Goal: Task Accomplishment & Management: Manage account settings

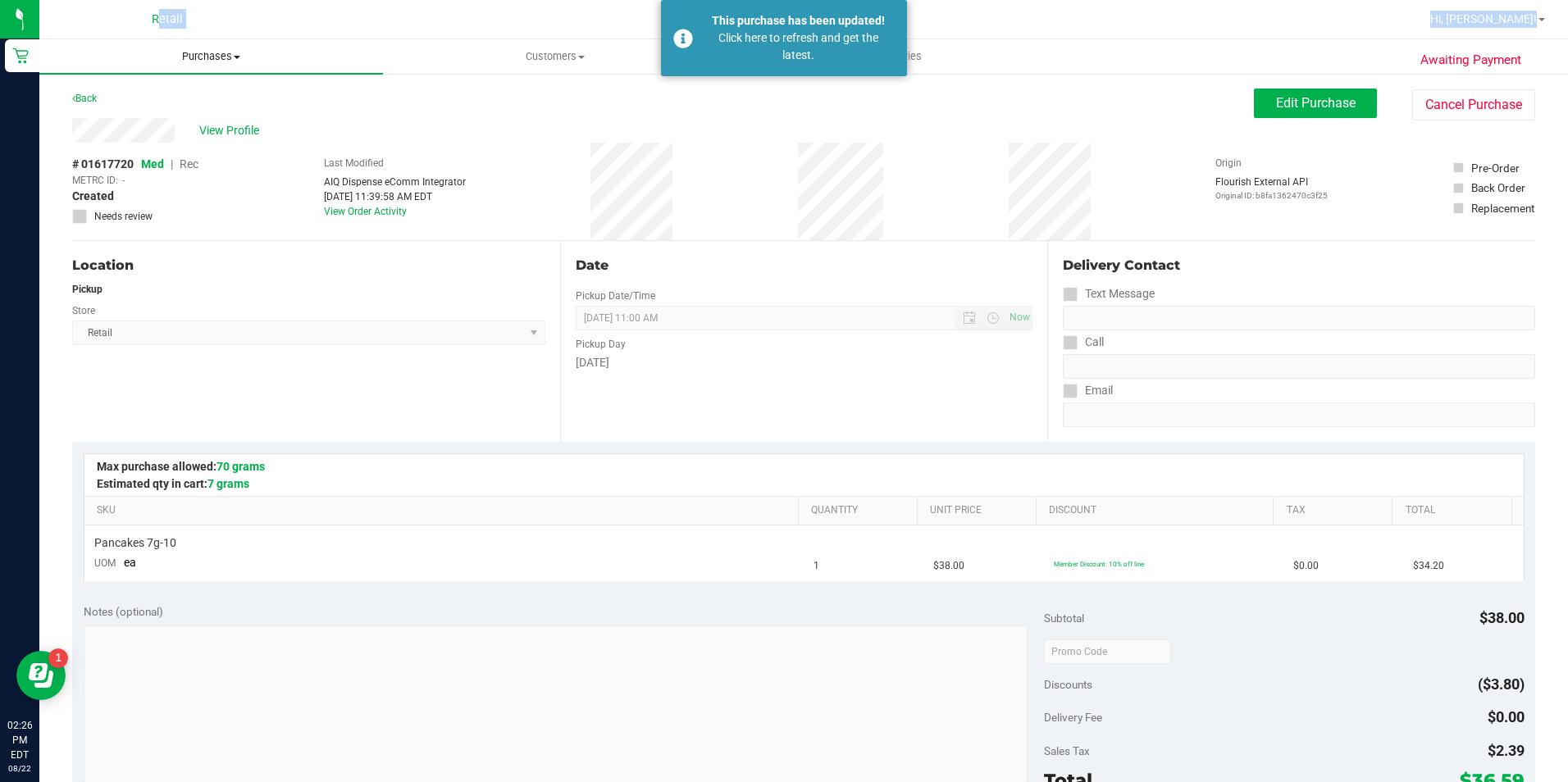
drag, startPoint x: 46, startPoint y: 49, endPoint x: 44, endPoint y: 58, distance: 9.2
click at [44, 58] on div "Retail Hi, [PERSON_NAME]! Purchases Summary of purchases Fulfillment All purcha…" at bounding box center [803, 391] width 1528 height 782
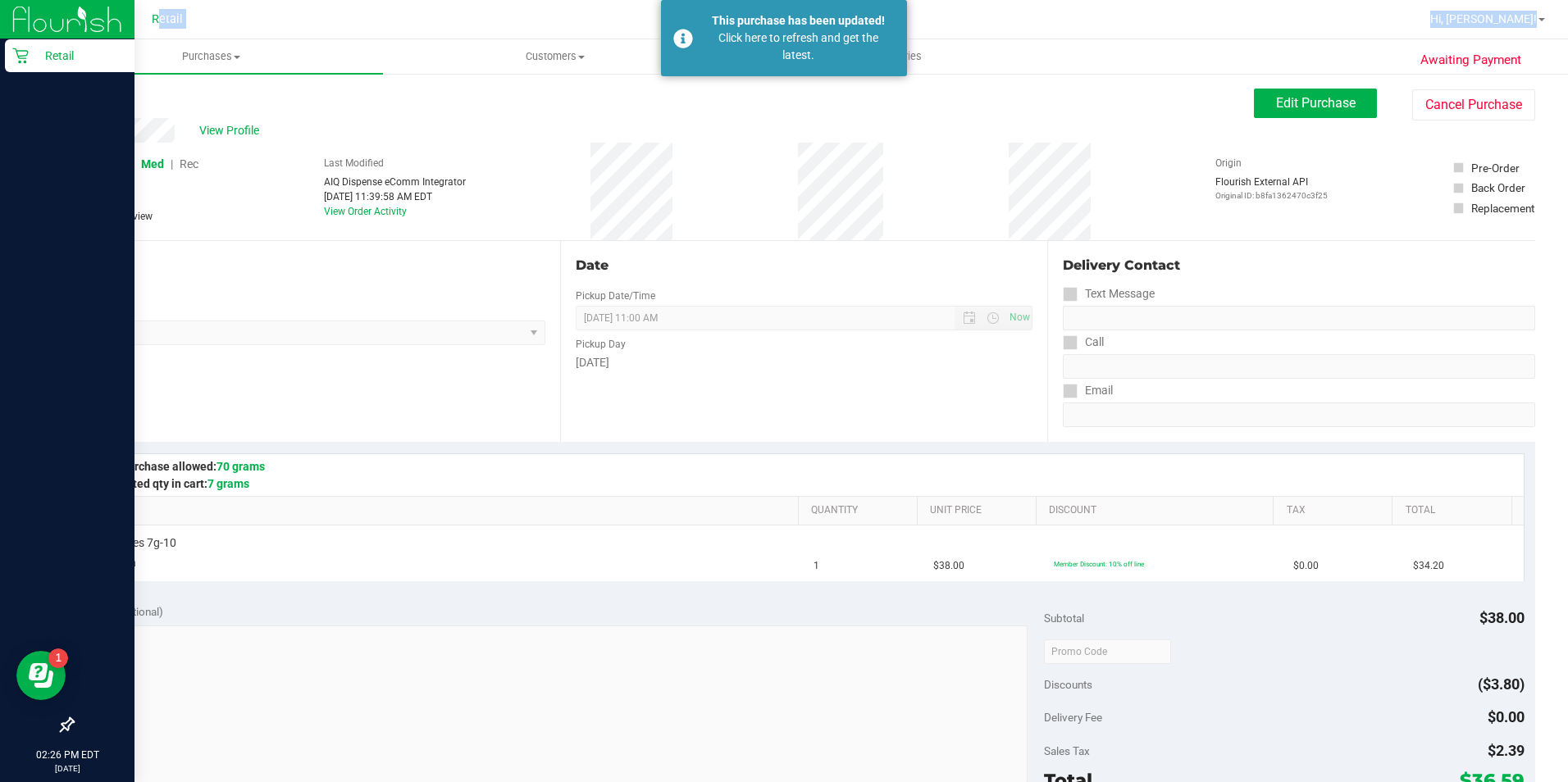
click at [64, 52] on p "Retail" at bounding box center [78, 56] width 98 height 20
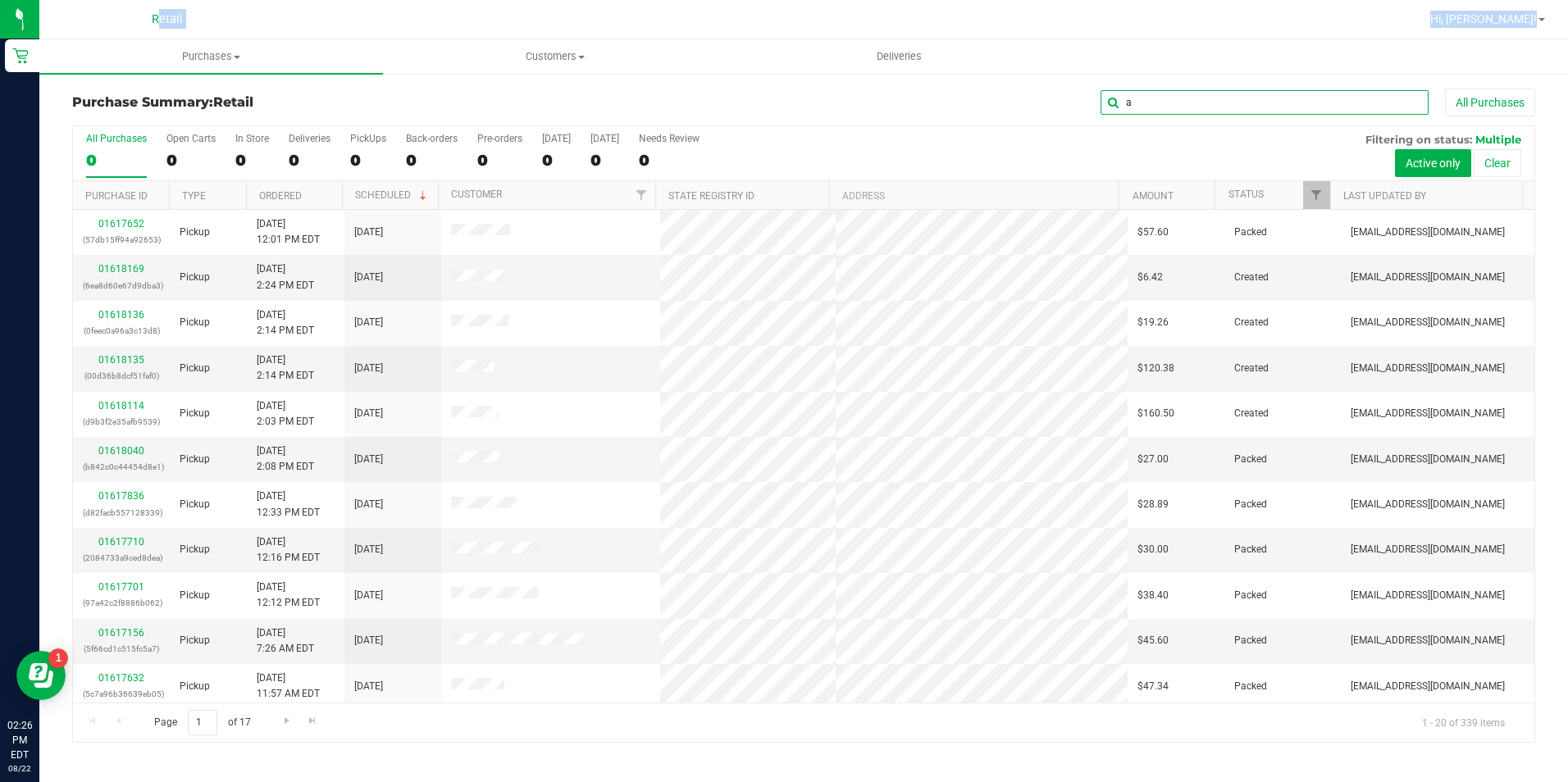
click at [1170, 105] on input "a" at bounding box center [1264, 103] width 328 height 25
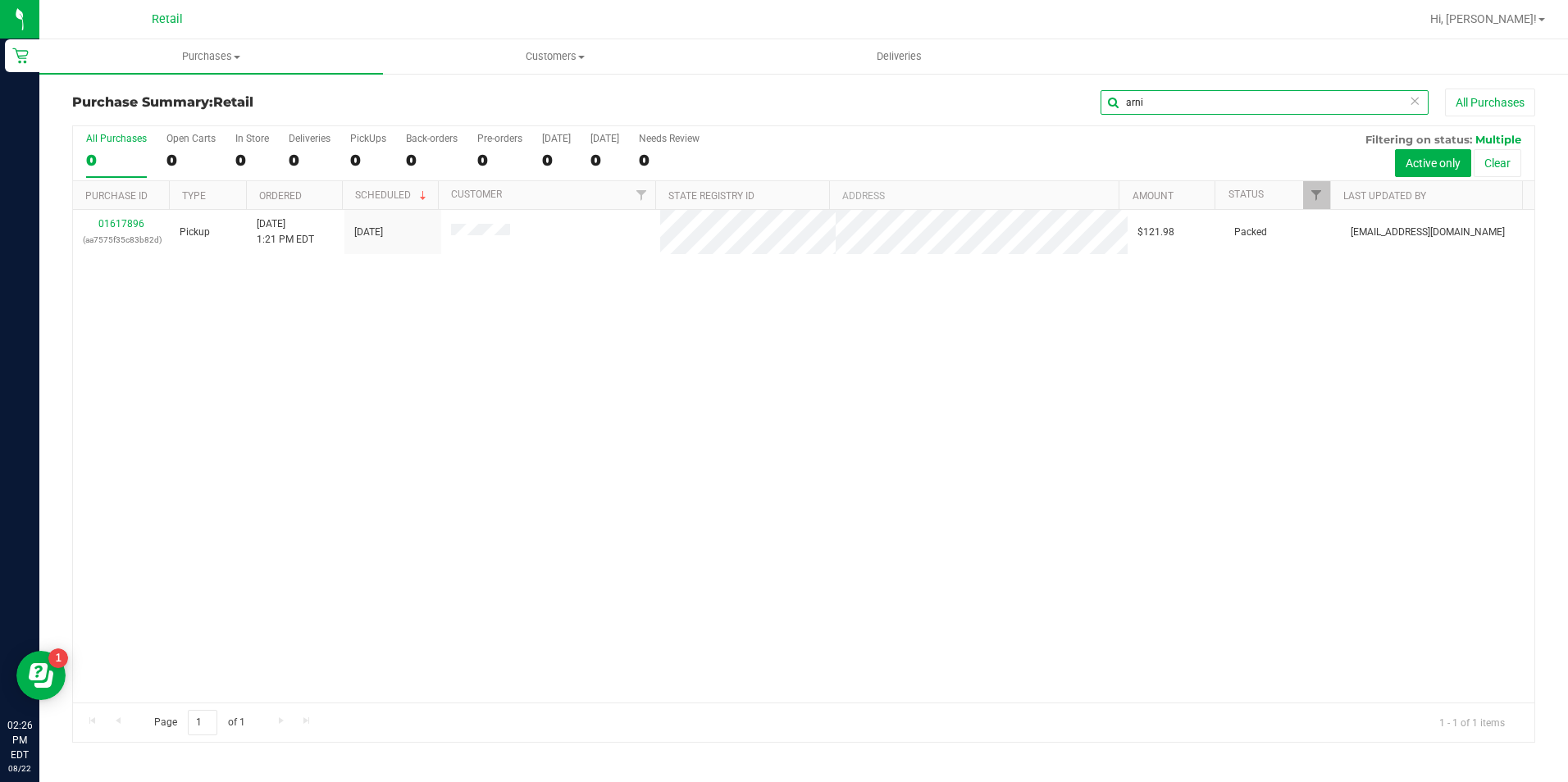
type input "arni"
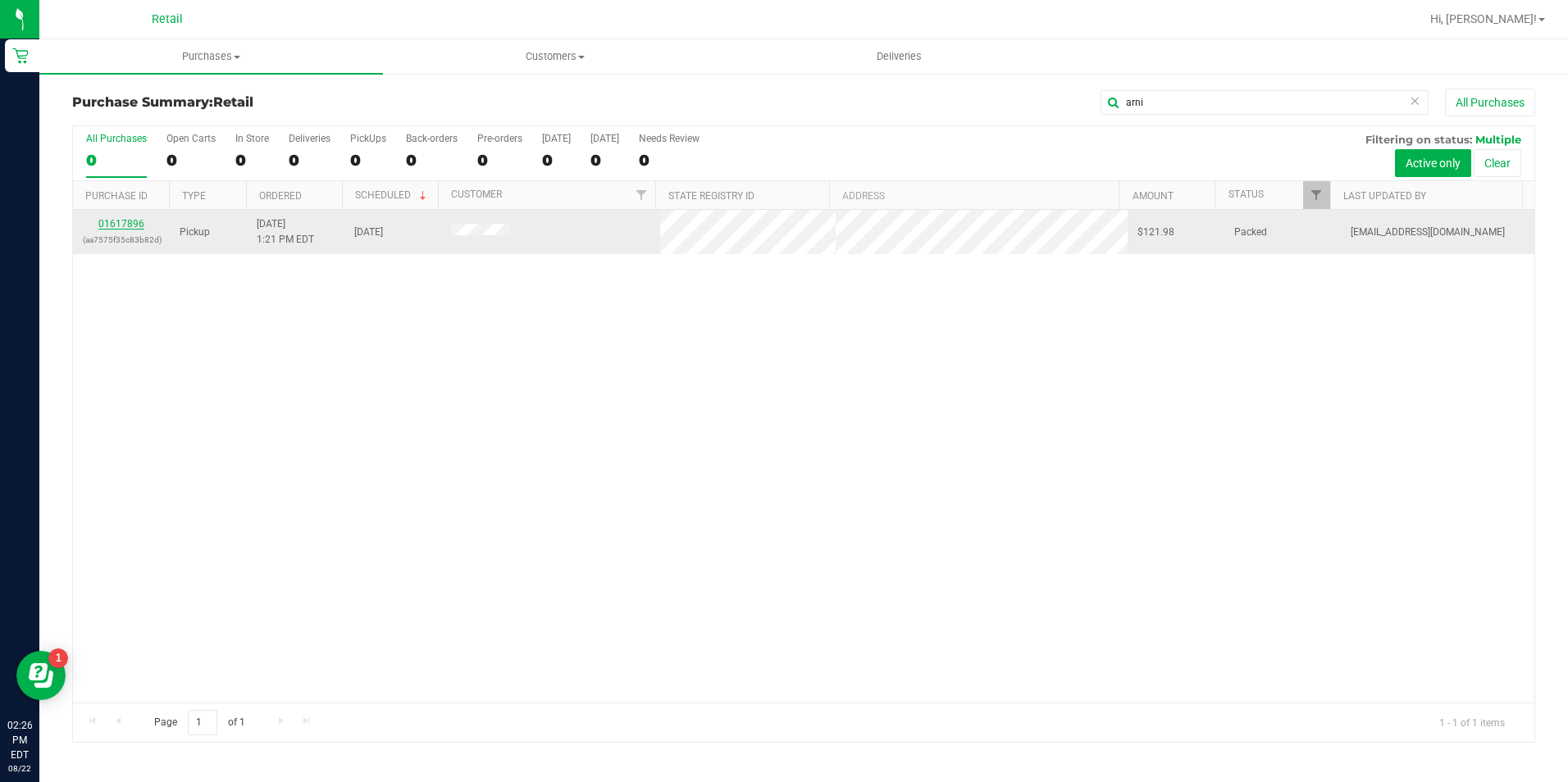
click at [128, 220] on link "01617896" at bounding box center [120, 224] width 46 height 12
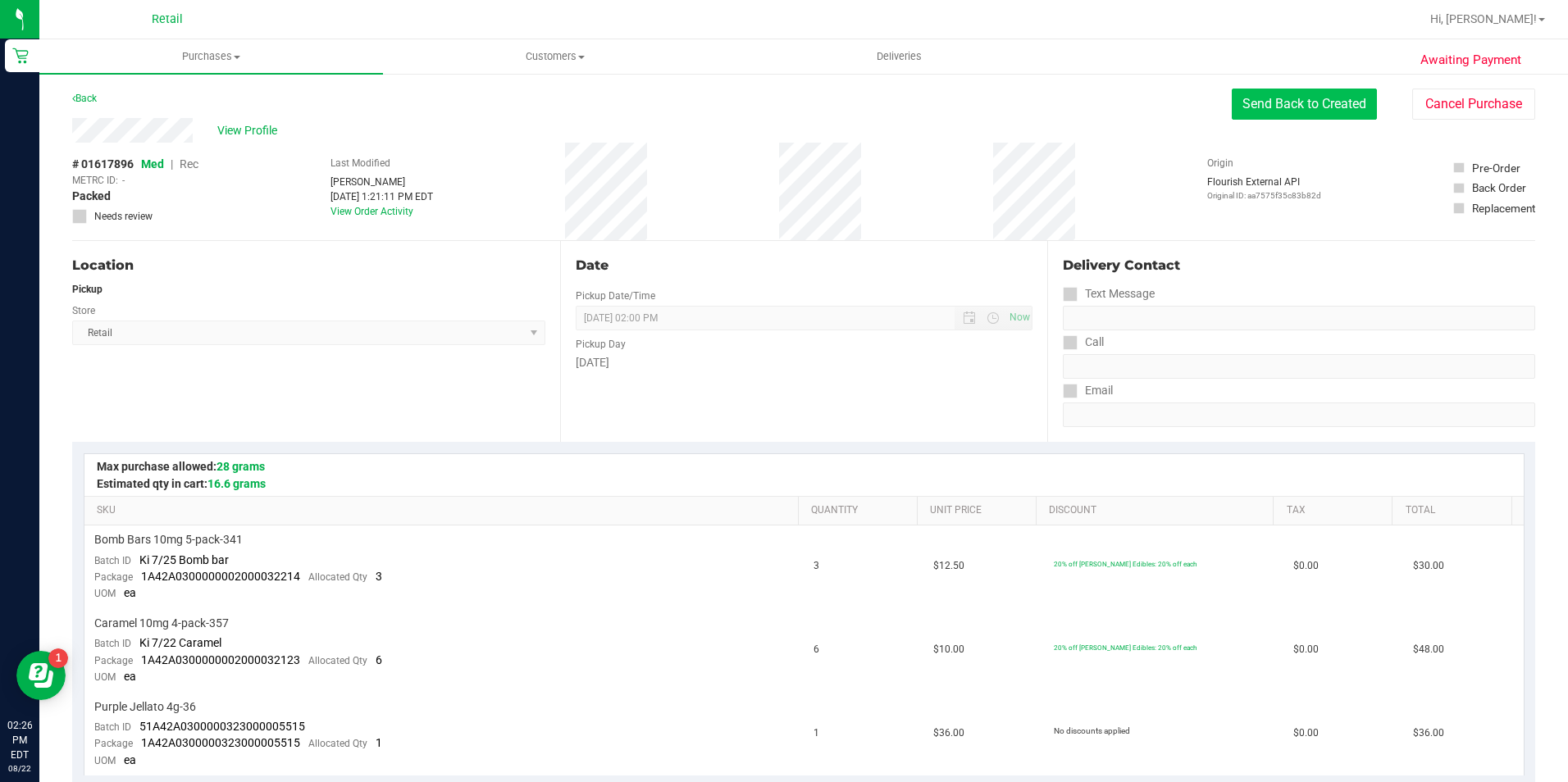
click at [1278, 108] on button "Send Back to Created" at bounding box center [1304, 105] width 145 height 32
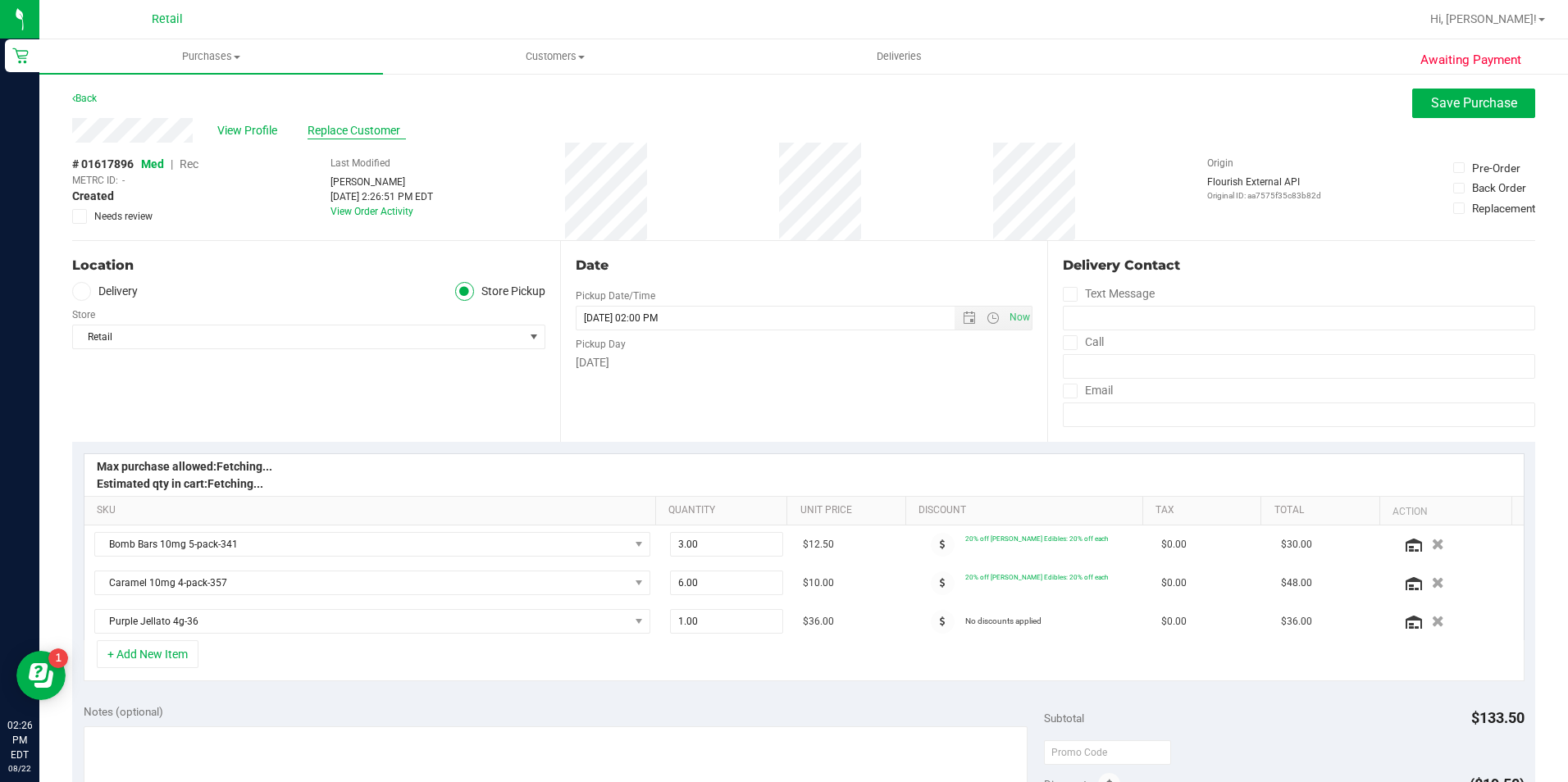
click at [334, 134] on span "Replace Customer" at bounding box center [356, 130] width 98 height 17
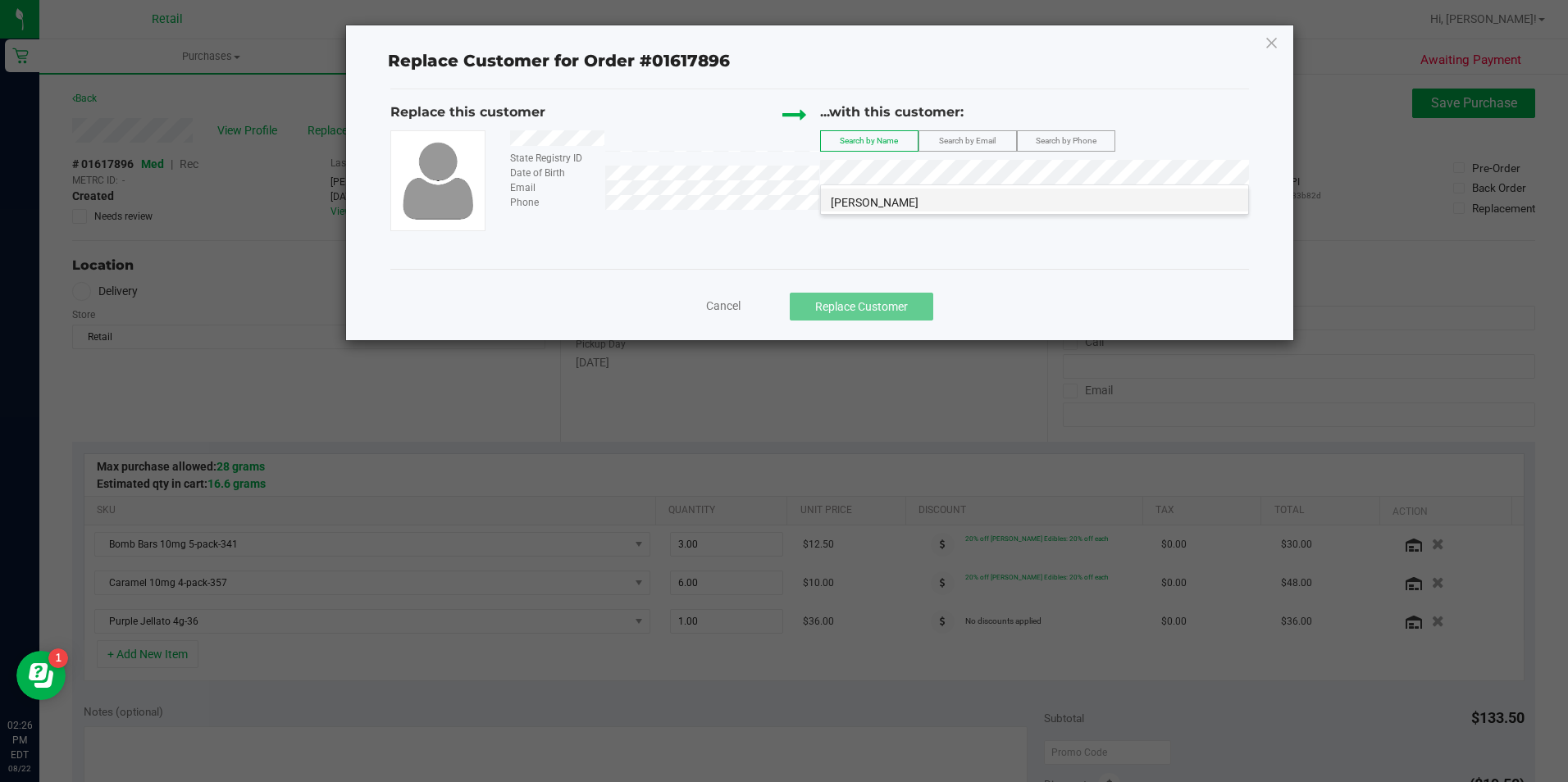
click at [881, 196] on span "[PERSON_NAME]" at bounding box center [875, 203] width 88 height 13
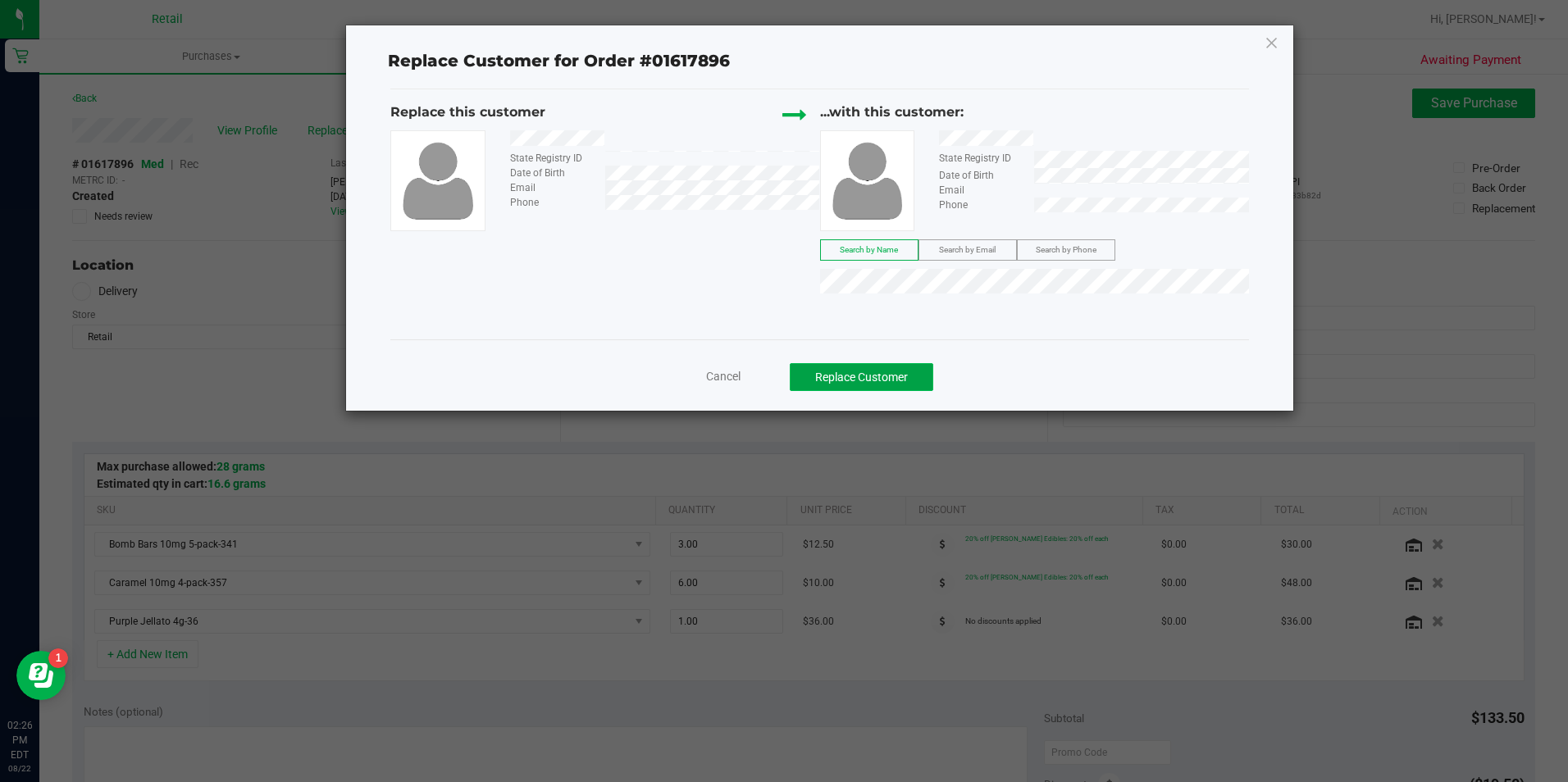
click at [860, 389] on button "Replace Customer" at bounding box center [861, 377] width 144 height 28
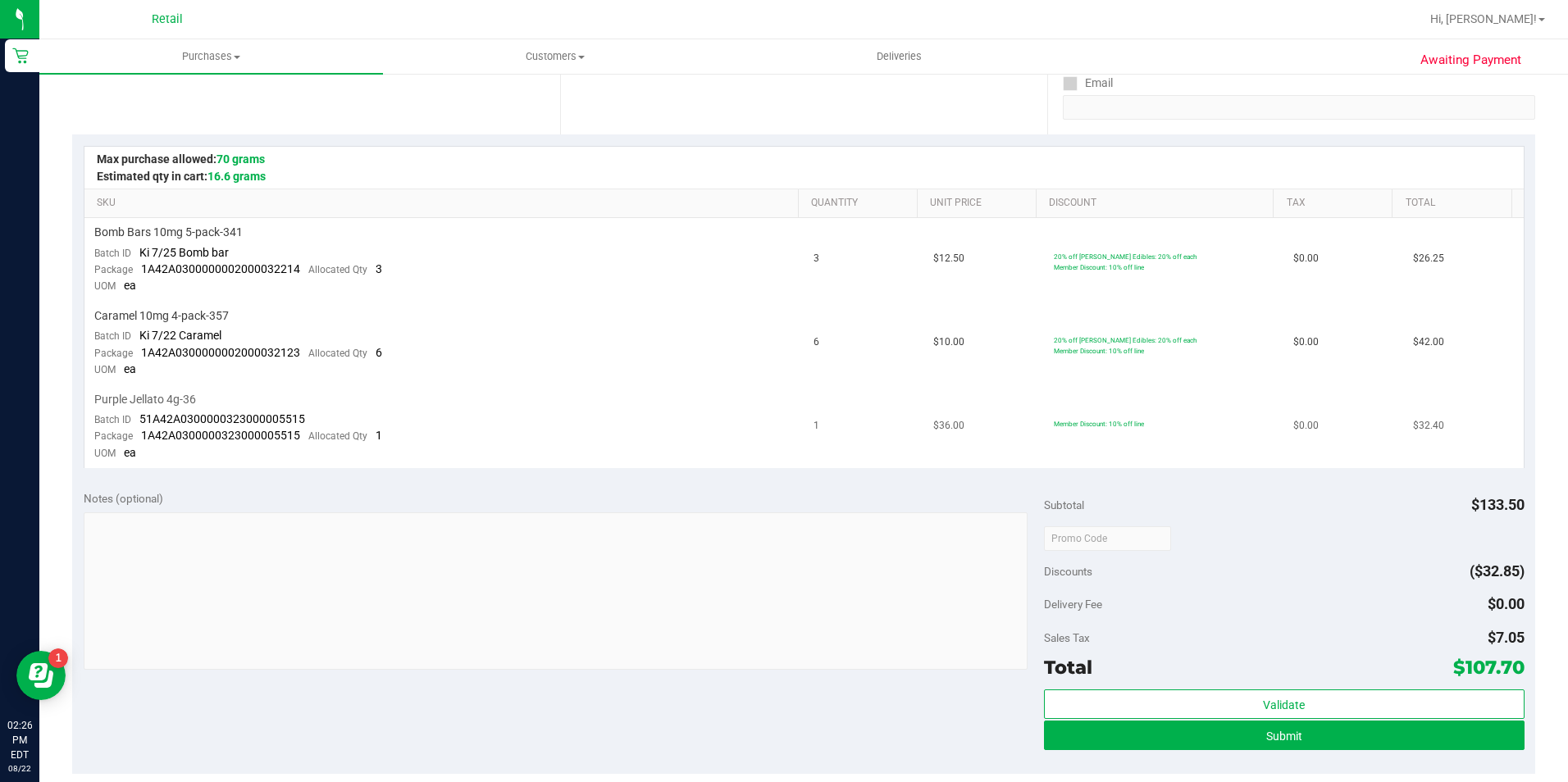
scroll to position [410, 0]
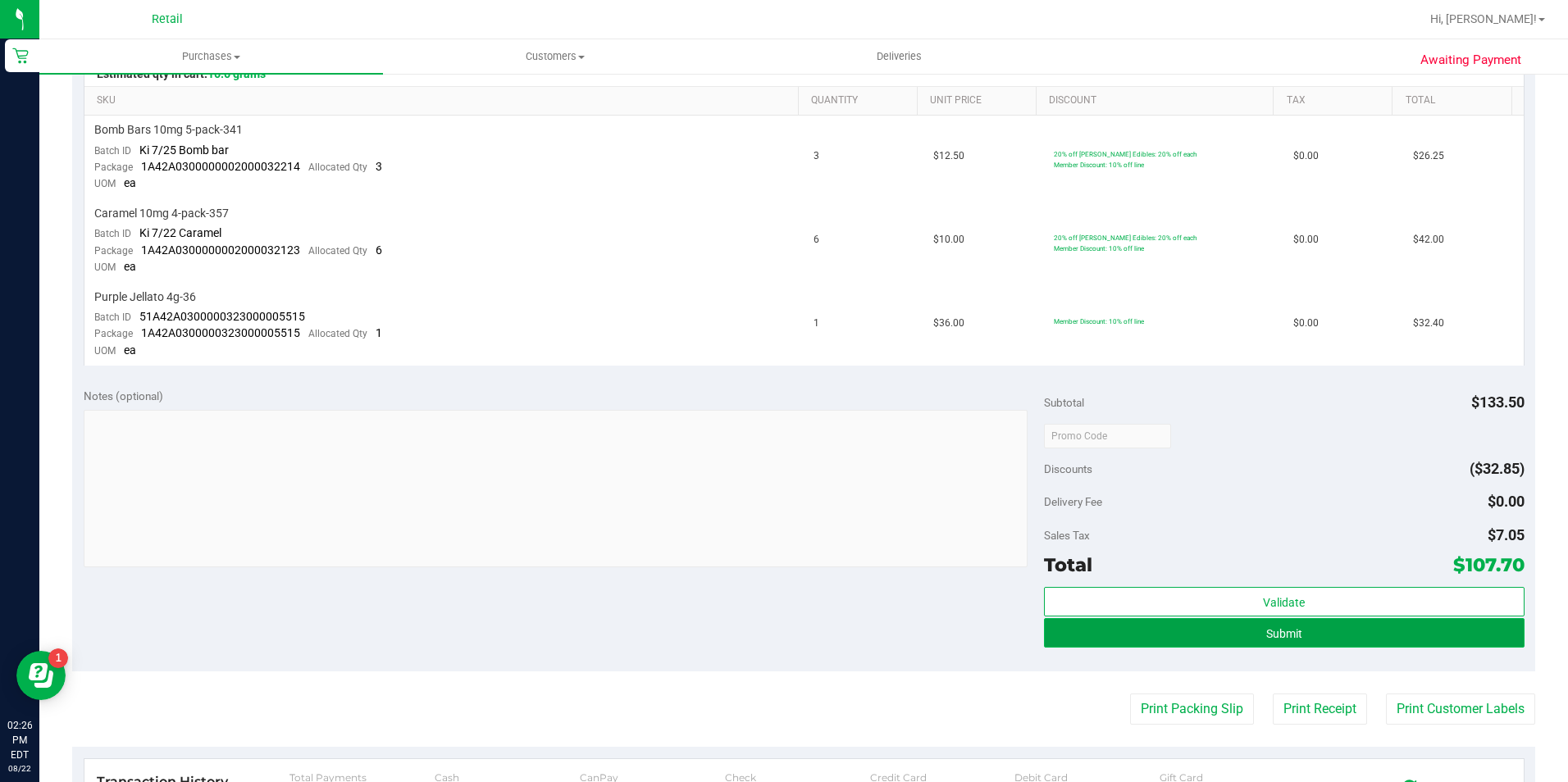
click at [1428, 631] on button "Submit" at bounding box center [1284, 633] width 481 height 30
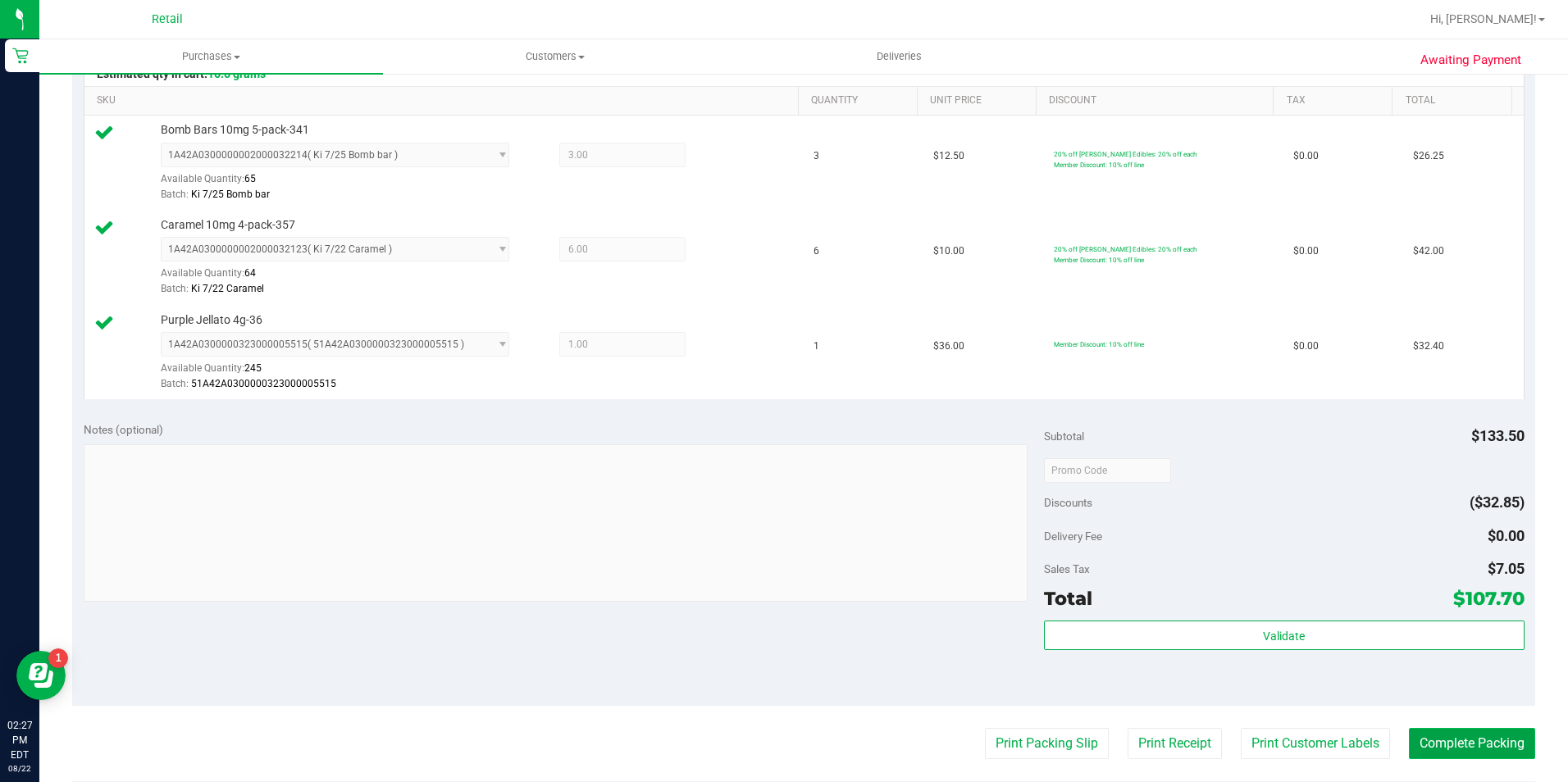
click at [1443, 735] on button "Complete Packing" at bounding box center [1472, 744] width 126 height 32
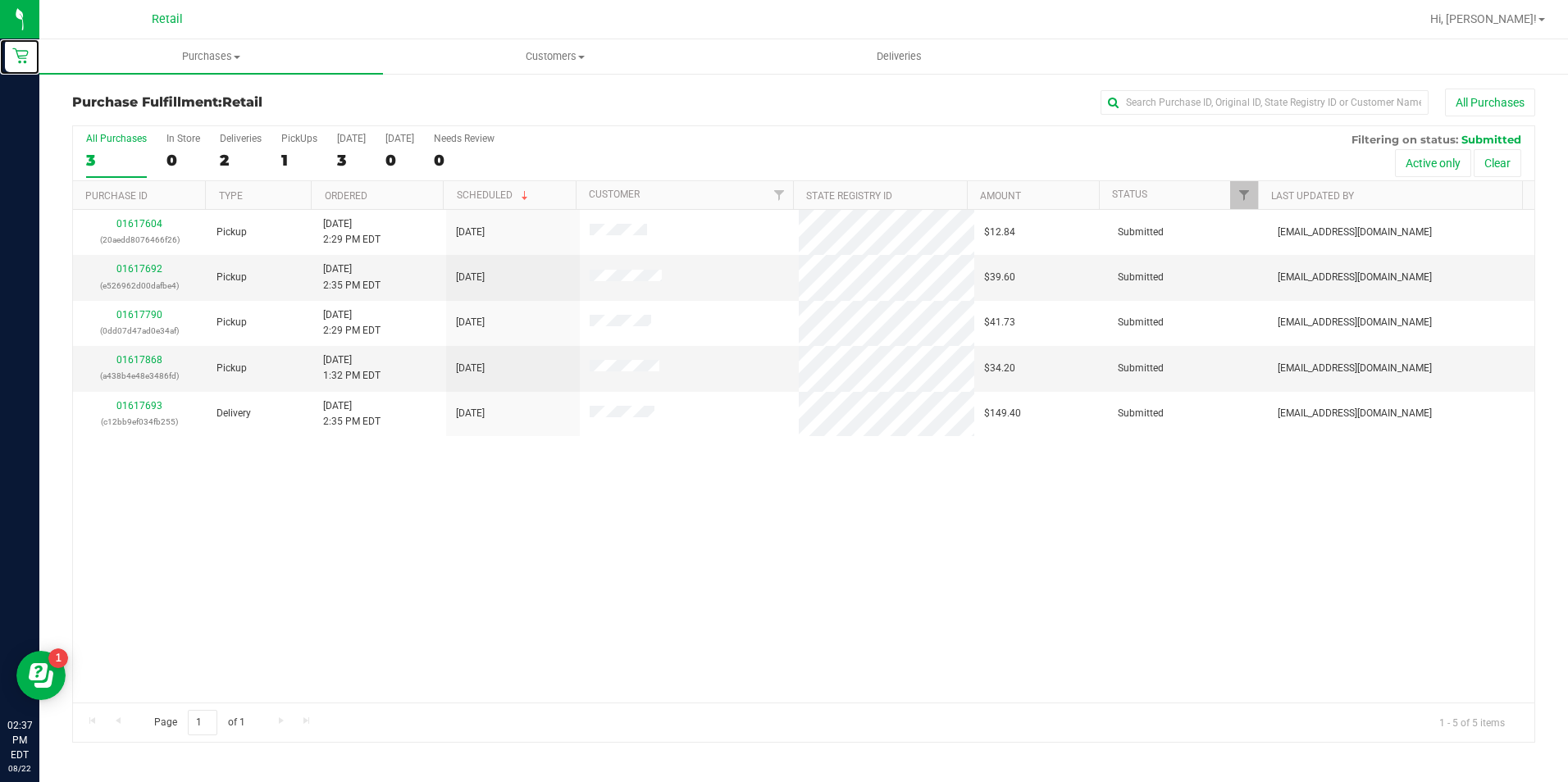
click at [0, 50] on html "Retail 02:37 PM EDT [DATE] 08/22 Retail Hi, [PERSON_NAME]! Purchases Summary of…" at bounding box center [784, 391] width 1568 height 782
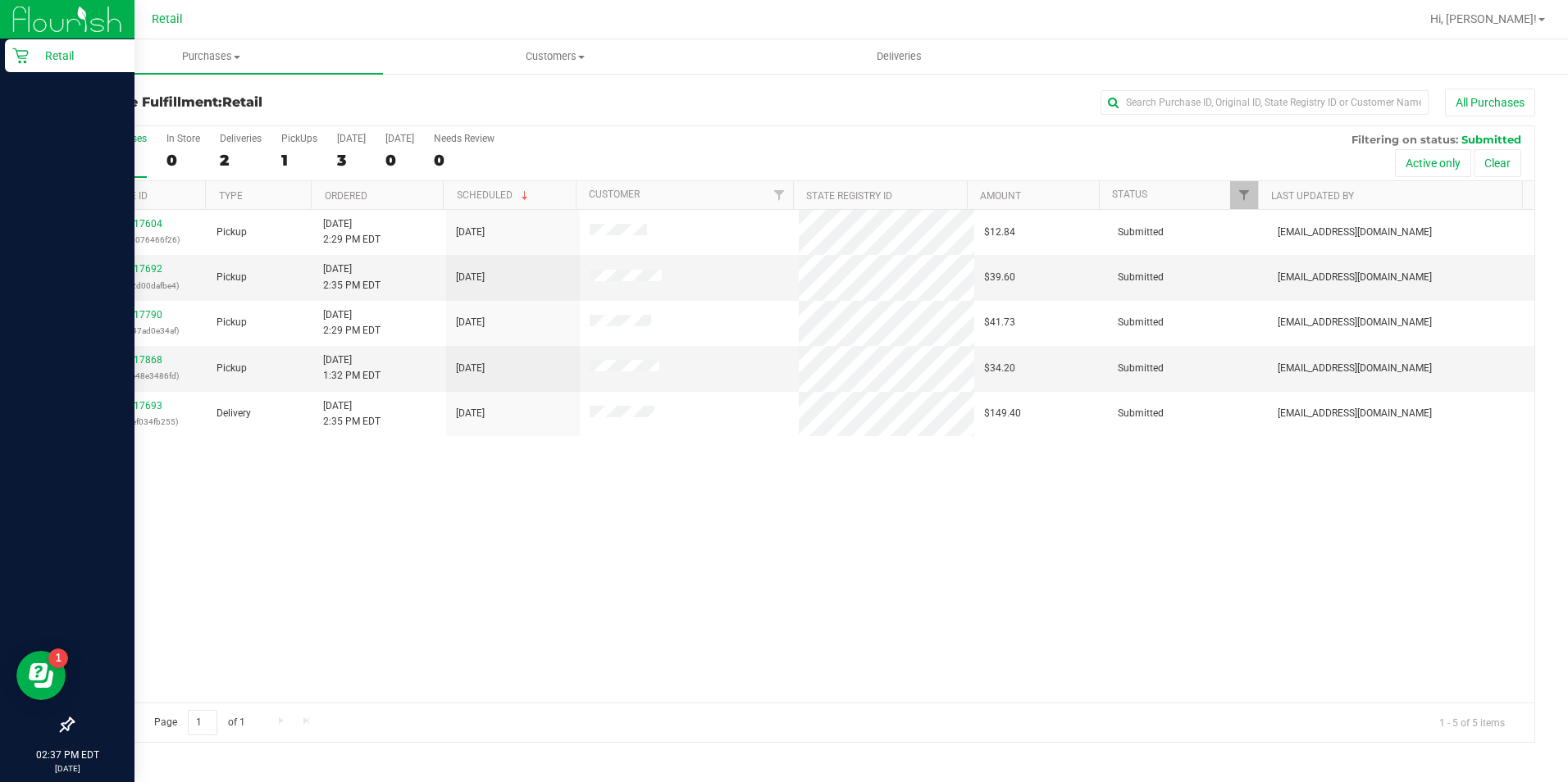
click at [26, 51] on icon at bounding box center [20, 56] width 16 height 16
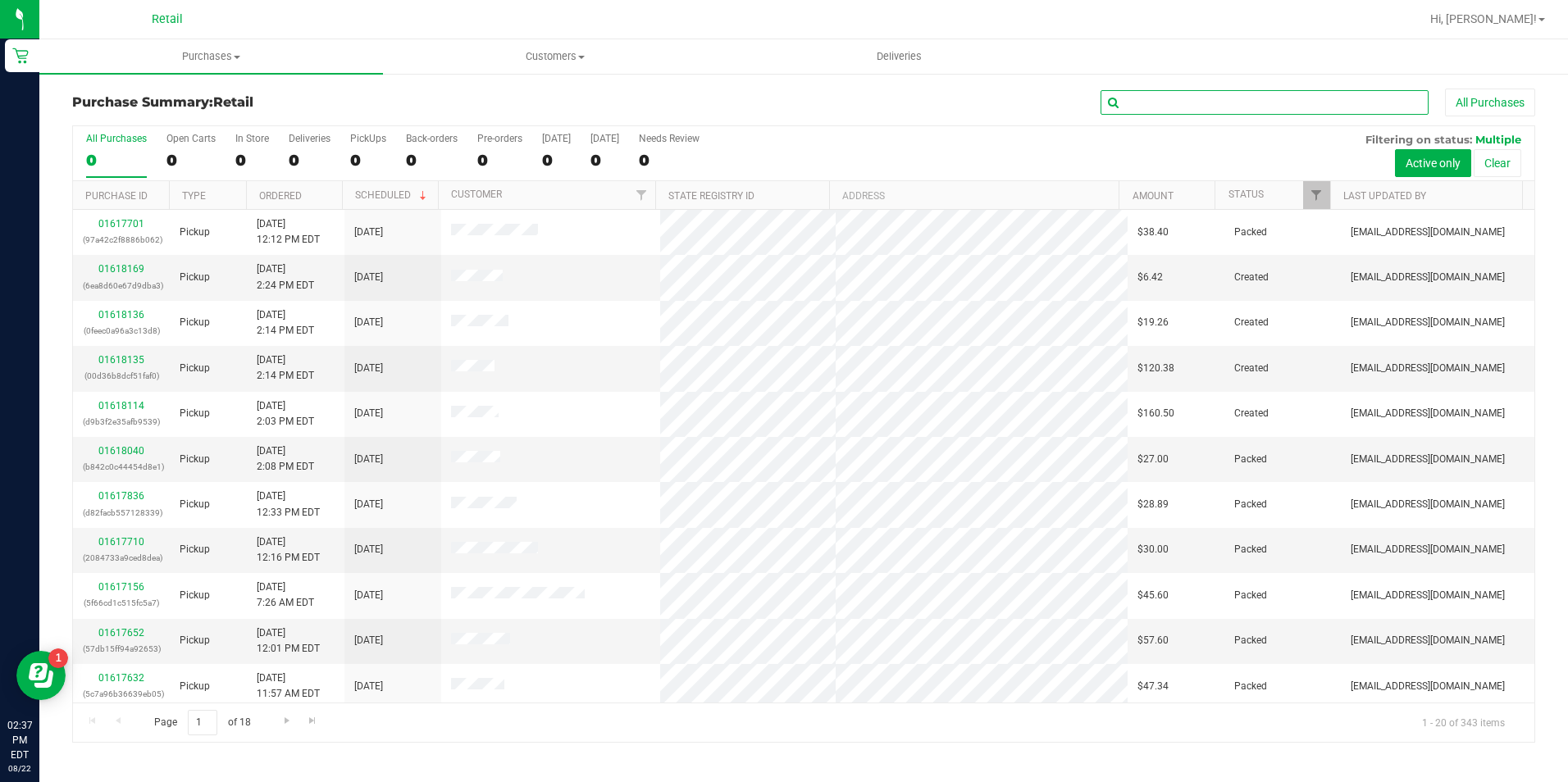
click at [1201, 109] on input "text" at bounding box center [1264, 103] width 328 height 25
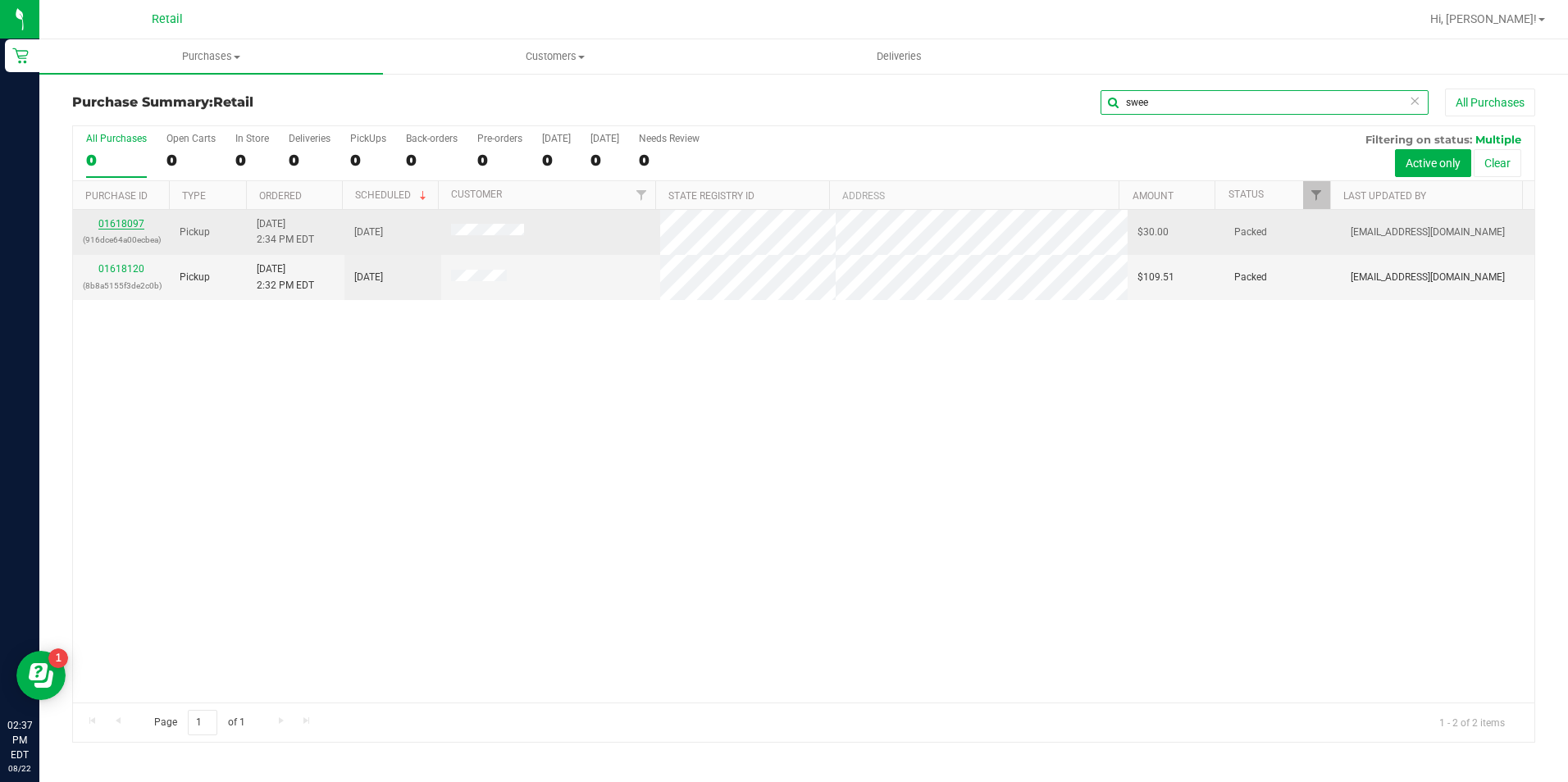
type input "swee"
click at [125, 224] on link "01618097" at bounding box center [120, 224] width 46 height 12
